Goal: Task Accomplishment & Management: Manage account settings

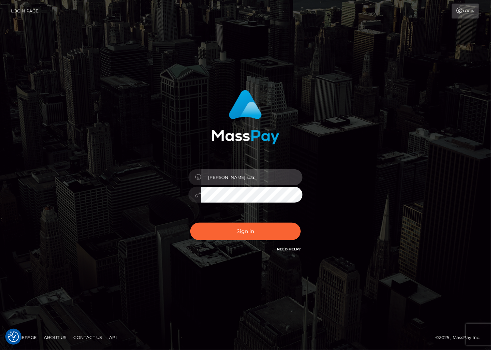
click at [270, 175] on input "stacie.sctr" at bounding box center [251, 177] width 101 height 16
type input "stacie.dlx"
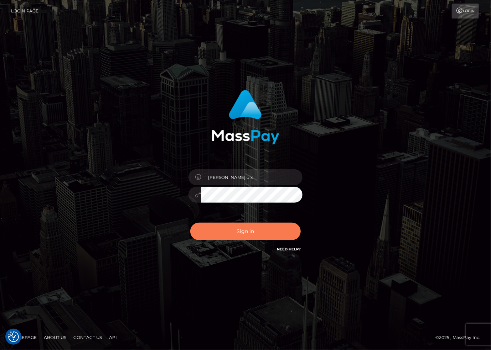
click at [246, 231] on button "Sign in" at bounding box center [245, 231] width 110 height 17
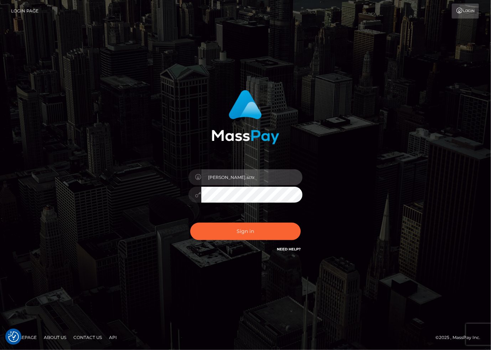
click at [248, 182] on input "stacie.sctr" at bounding box center [251, 177] width 101 height 16
type input "stacie.dlx"
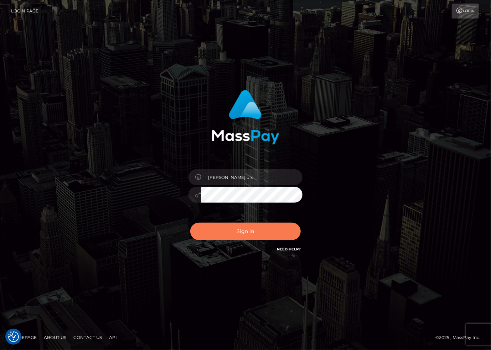
click at [247, 230] on button "Sign in" at bounding box center [245, 231] width 110 height 17
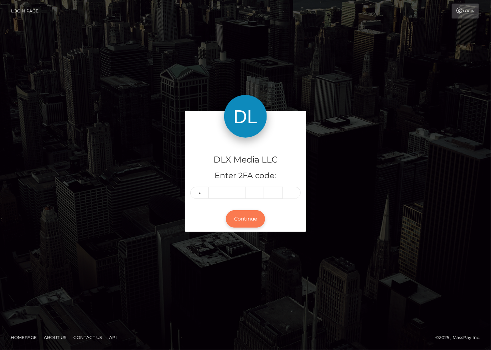
type input "8"
type input "4"
type input "8"
type input "0"
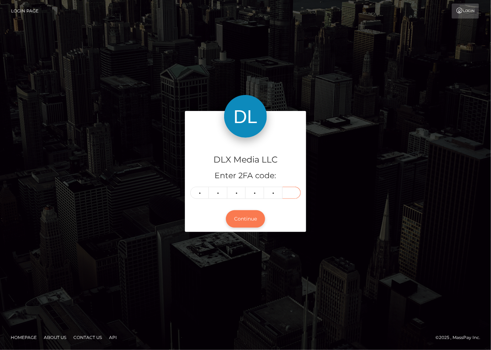
type input "1"
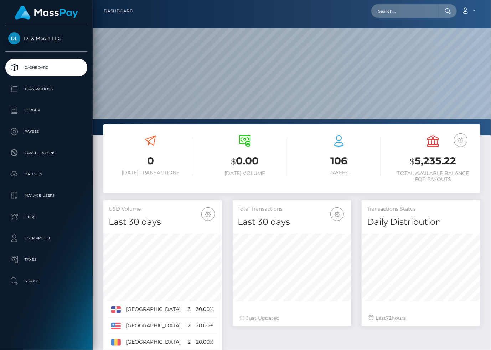
scroll to position [126, 118]
click at [34, 175] on p "Batches" at bounding box center [46, 174] width 76 height 11
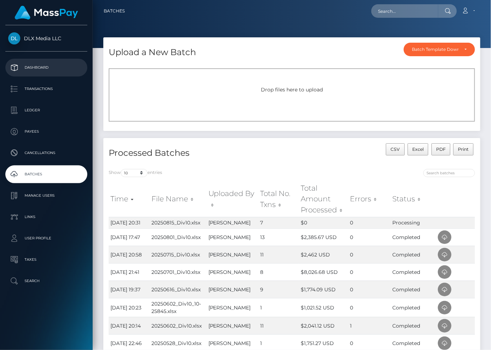
click at [49, 64] on p "Dashboard" at bounding box center [46, 67] width 76 height 11
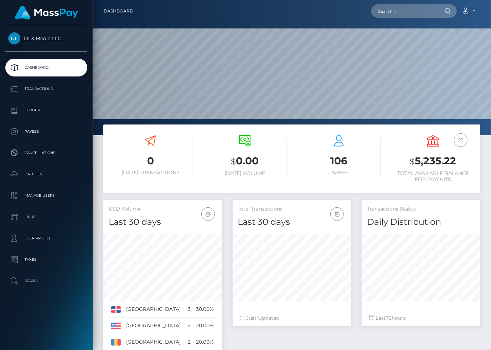
scroll to position [126, 118]
click at [43, 173] on p "Batches" at bounding box center [46, 174] width 76 height 11
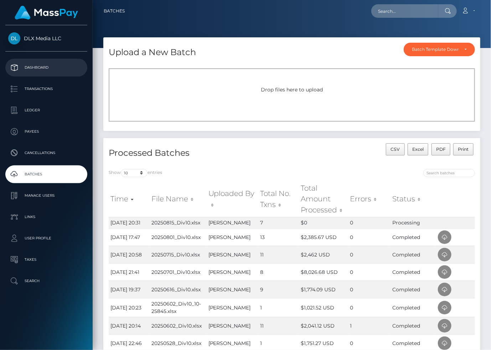
click at [25, 63] on p "Dashboard" at bounding box center [46, 67] width 76 height 11
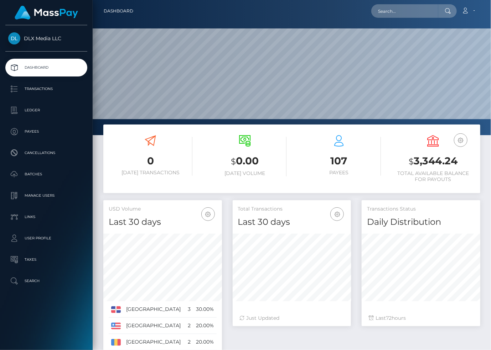
scroll to position [126, 118]
click at [30, 171] on p "Batches" at bounding box center [46, 174] width 76 height 11
